Goal: Navigation & Orientation: Find specific page/section

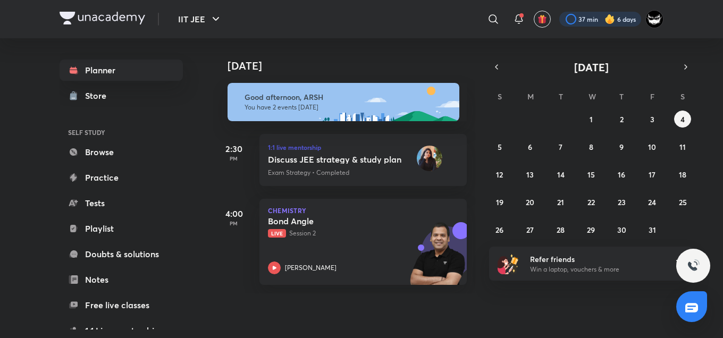
click at [578, 15] on div at bounding box center [600, 19] width 82 height 15
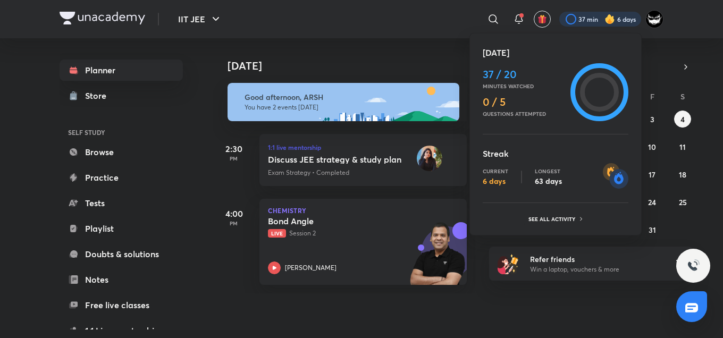
click at [420, 61] on div at bounding box center [361, 169] width 723 height 338
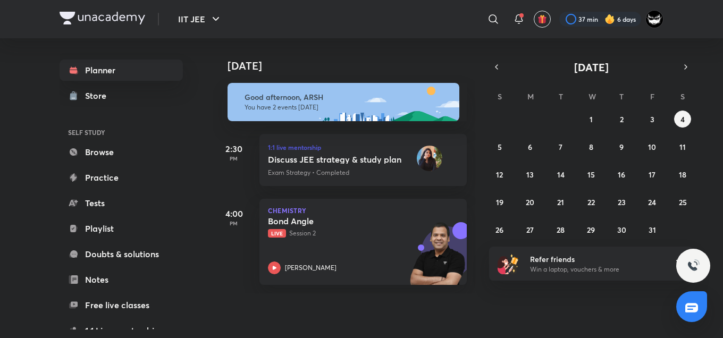
click at [721, 117] on div "IIT JEE ​ 37 min 6 days Planner Store SELF STUDY Browse Practice Tests Playlist…" at bounding box center [361, 169] width 723 height 338
click at [515, 22] on icon at bounding box center [518, 19] width 13 height 13
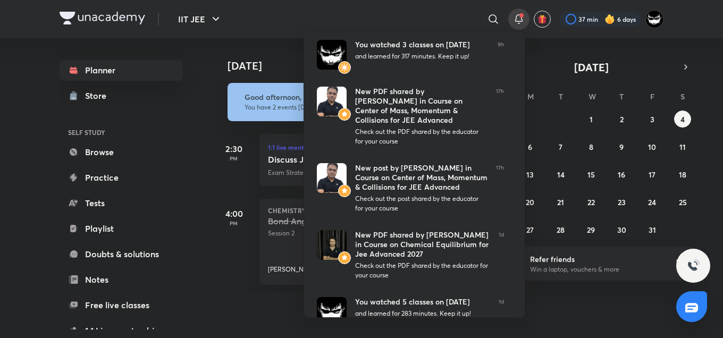
click at [516, 20] on div at bounding box center [361, 169] width 723 height 338
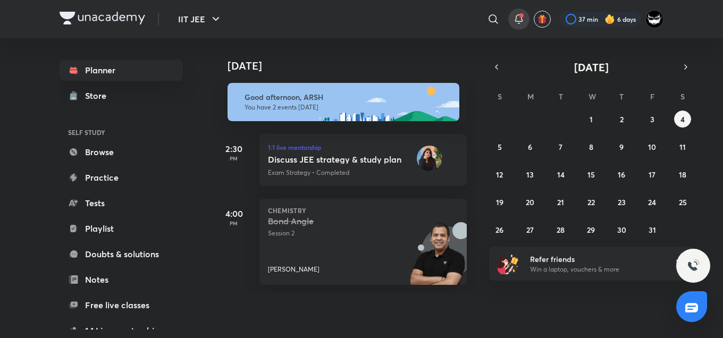
click at [518, 22] on icon at bounding box center [518, 19] width 13 height 13
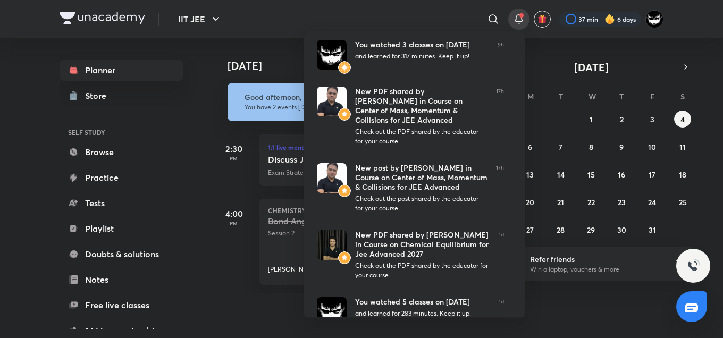
click at [519, 22] on div at bounding box center [361, 169] width 723 height 338
